Goal: Navigation & Orientation: Find specific page/section

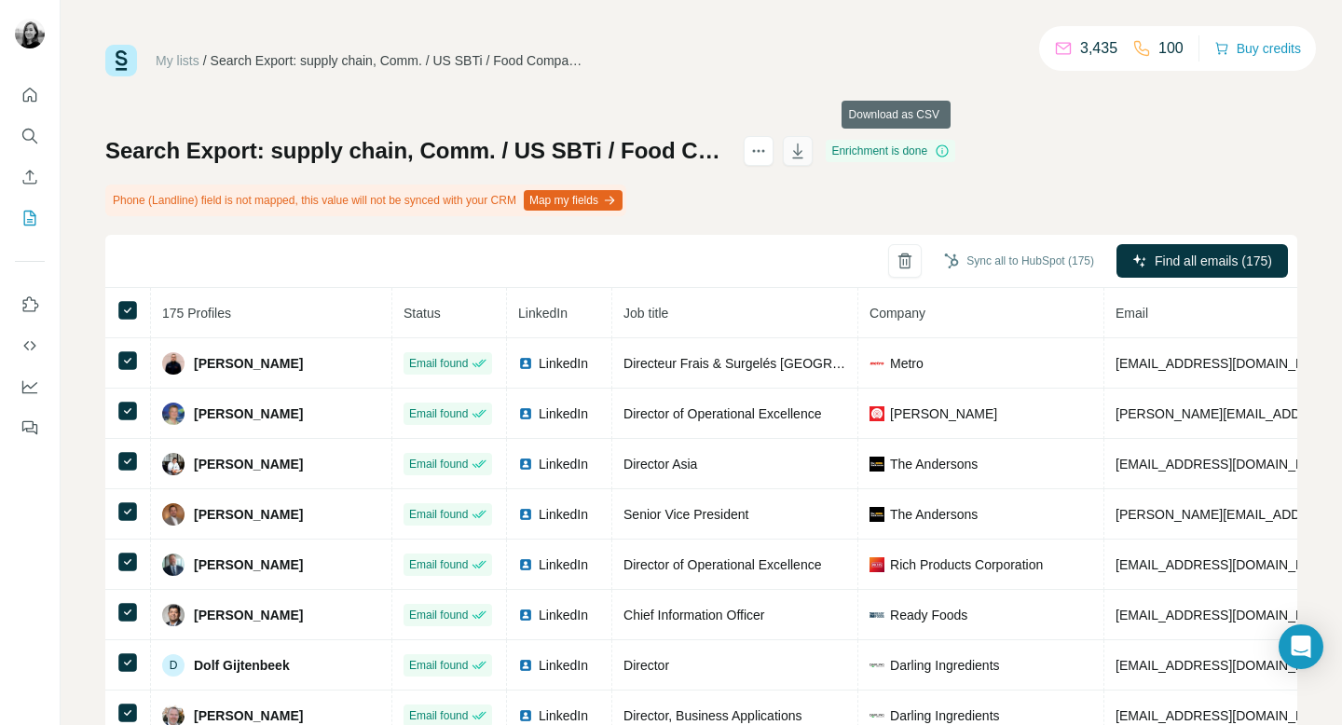
click at [807, 157] on icon "button" at bounding box center [798, 151] width 19 height 19
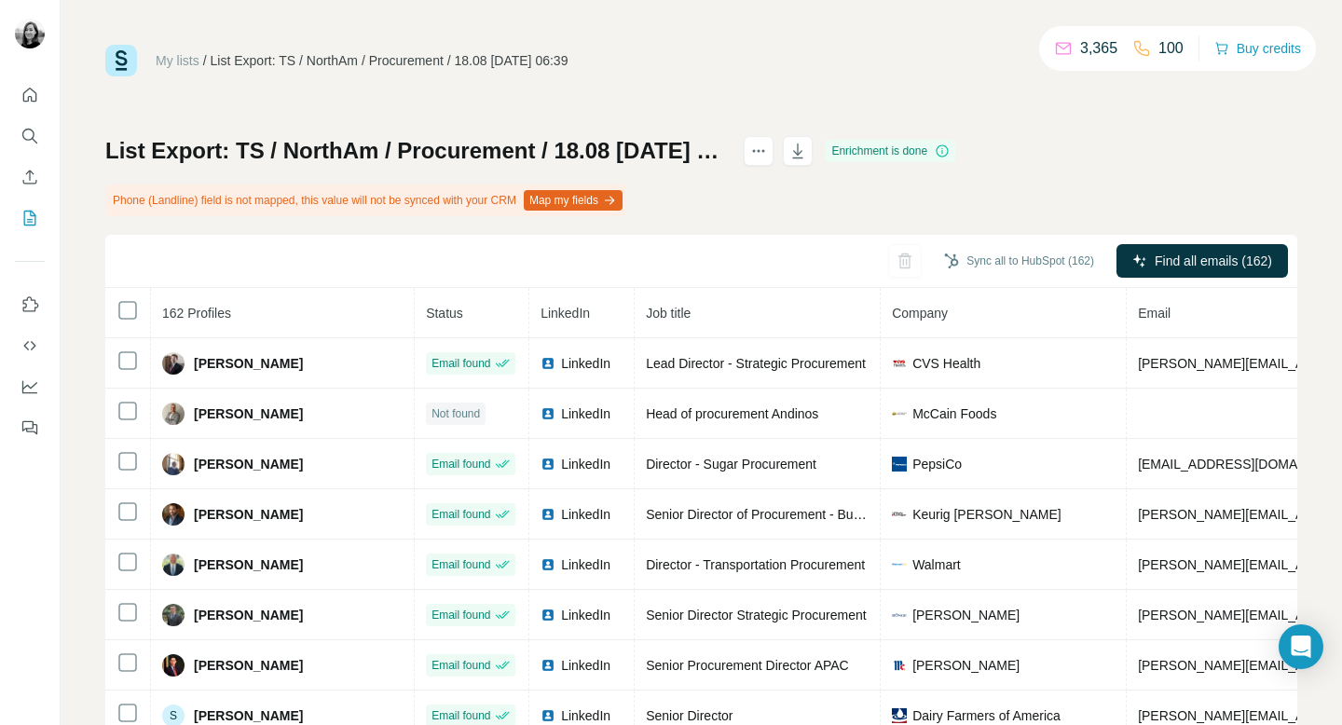
click at [180, 64] on link "My lists" at bounding box center [178, 60] width 44 height 15
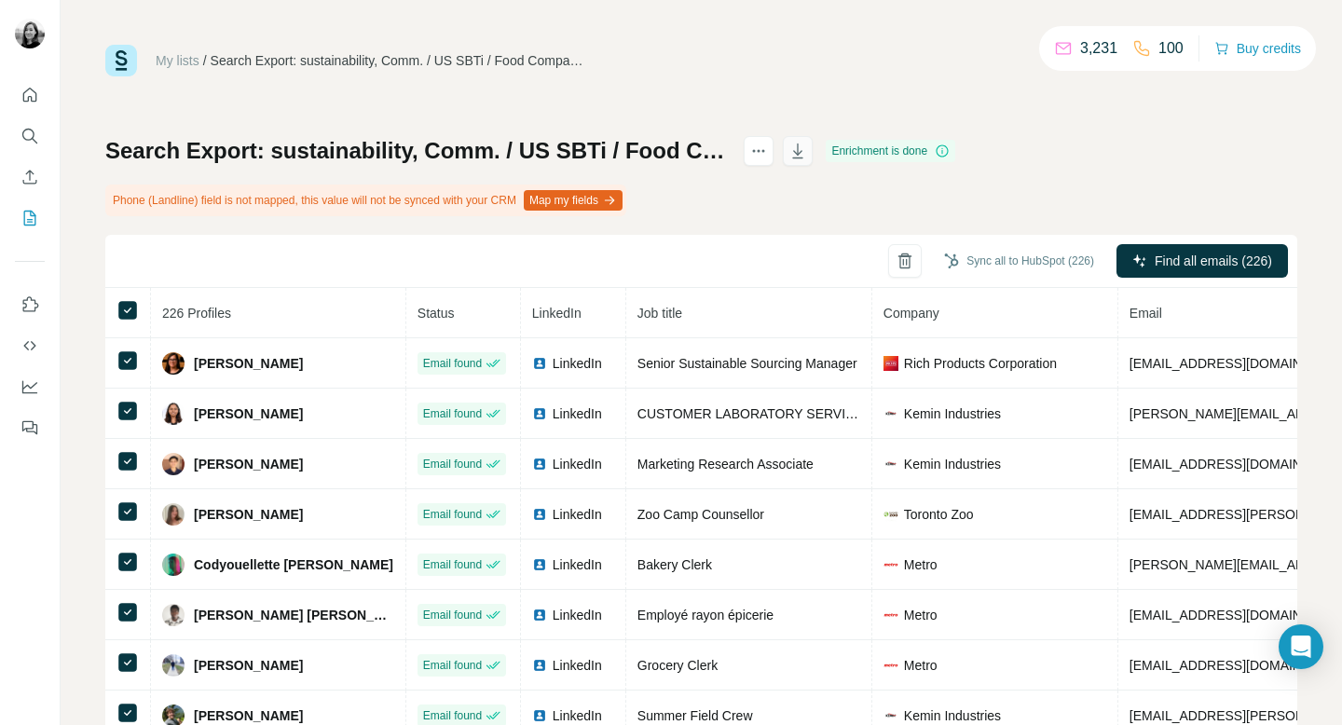
click at [807, 152] on icon "button" at bounding box center [798, 151] width 19 height 19
